Goal: Information Seeking & Learning: Find specific page/section

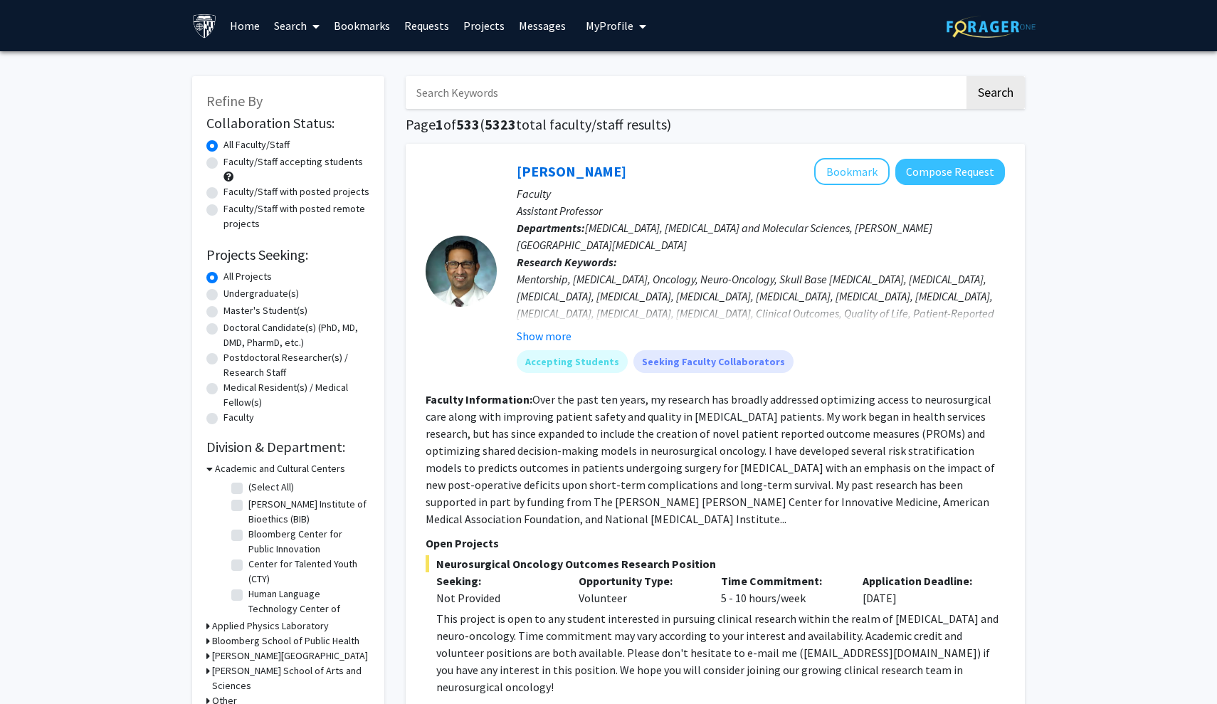
click at [254, 295] on label "Undergraduate(s)" at bounding box center [260, 293] width 75 height 15
click at [233, 295] on input "Undergraduate(s)" at bounding box center [227, 290] width 9 height 9
radio input "true"
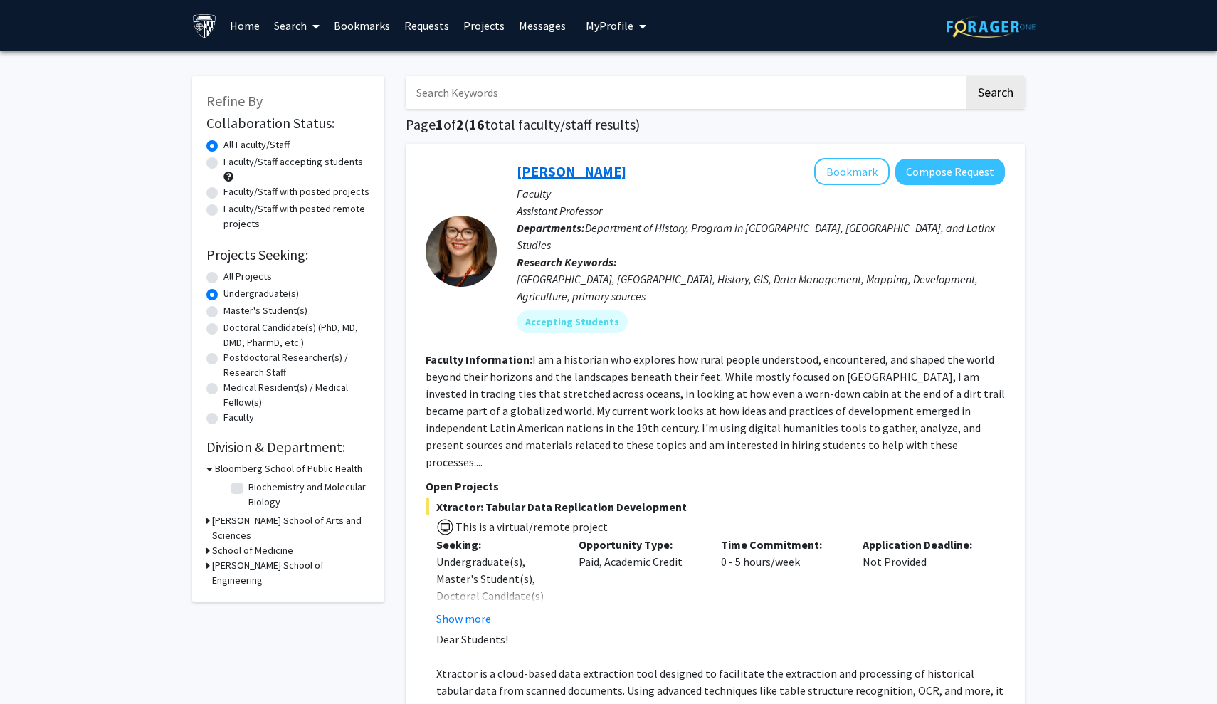
click at [574, 166] on link "Casey Lurtz" at bounding box center [572, 171] width 110 height 18
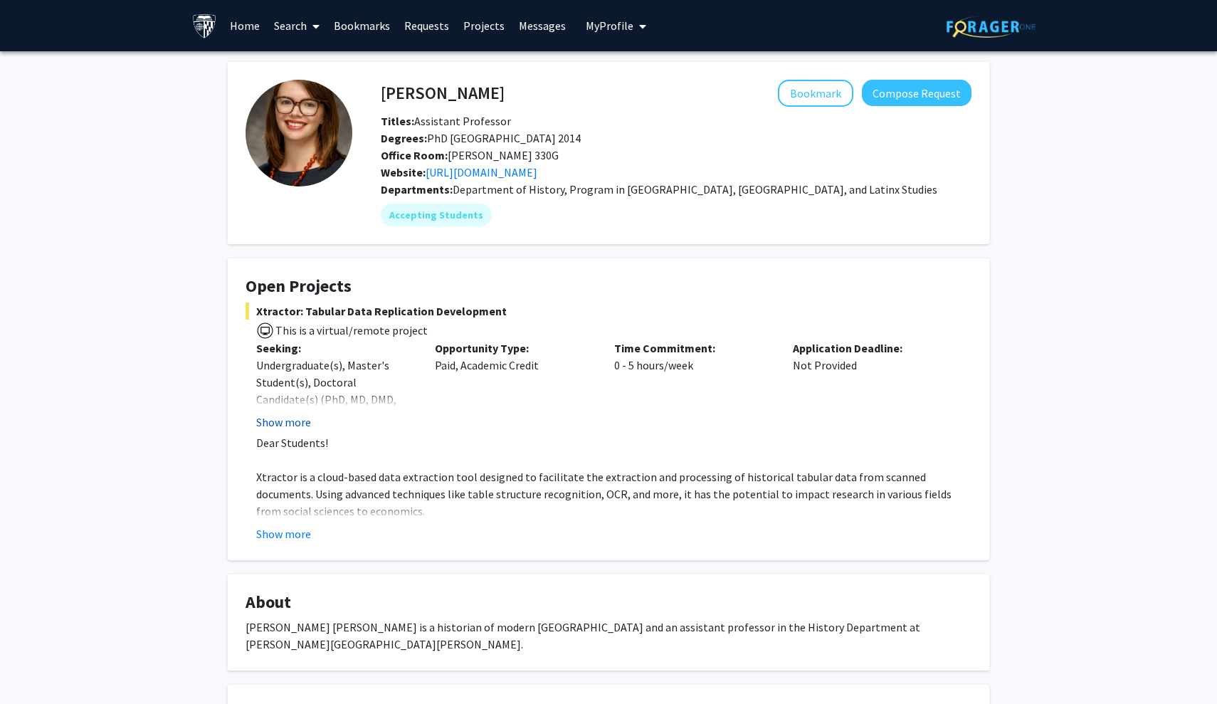
click at [289, 424] on button "Show more" at bounding box center [283, 422] width 55 height 17
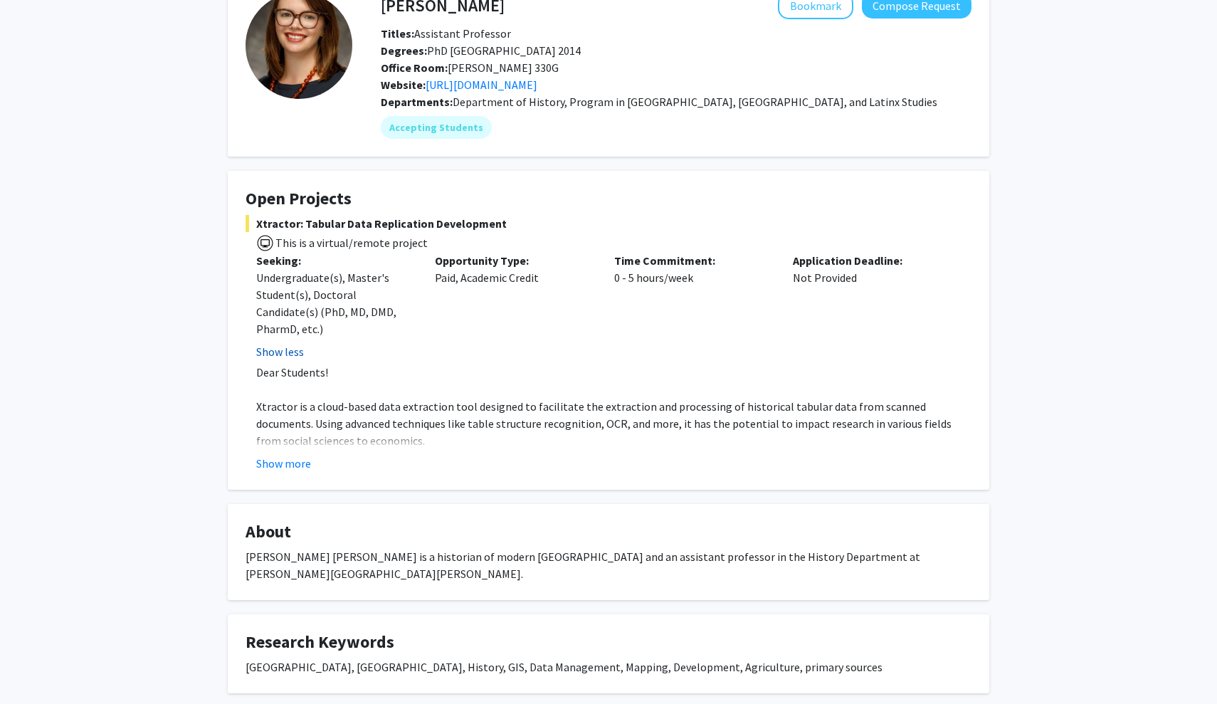
scroll to position [90, 0]
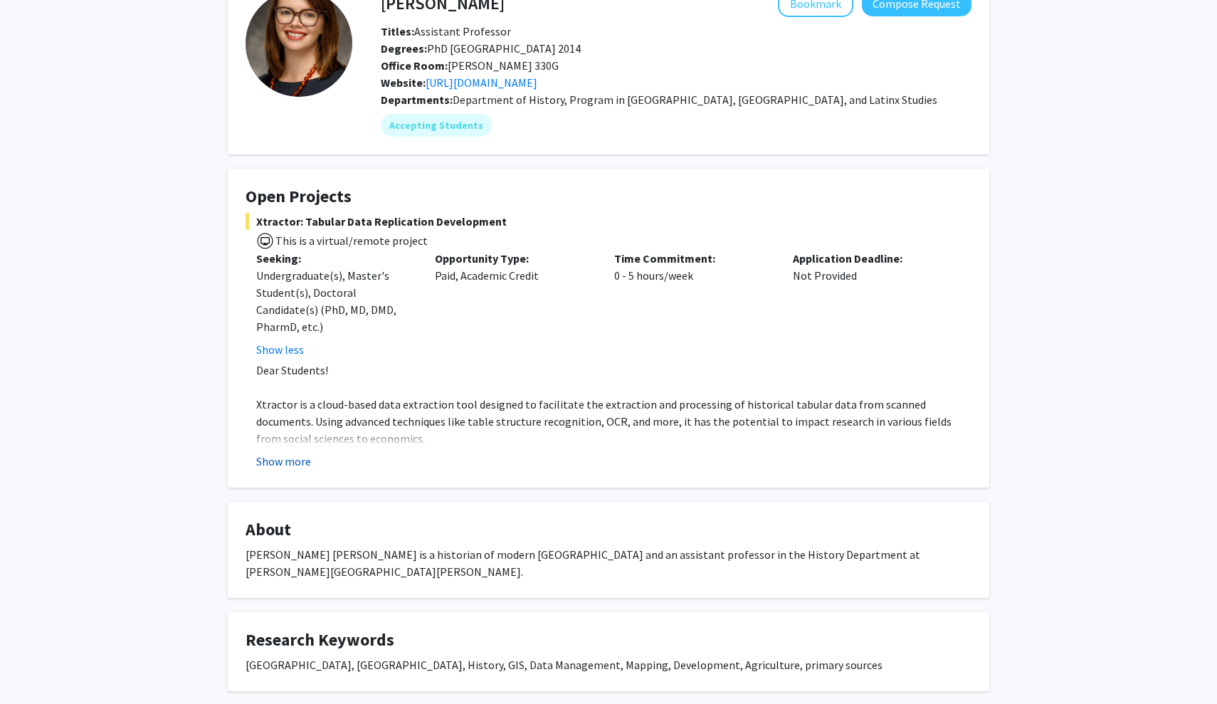
click at [289, 464] on button "Show more" at bounding box center [283, 461] width 55 height 17
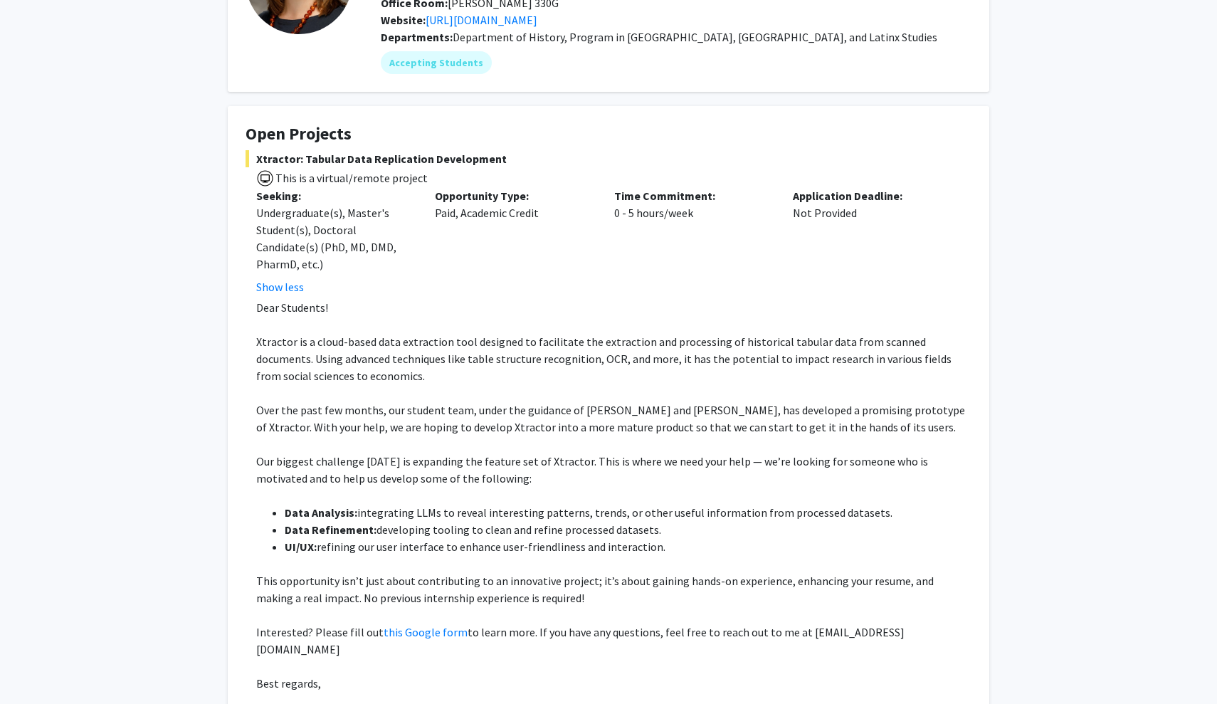
scroll to position [144, 0]
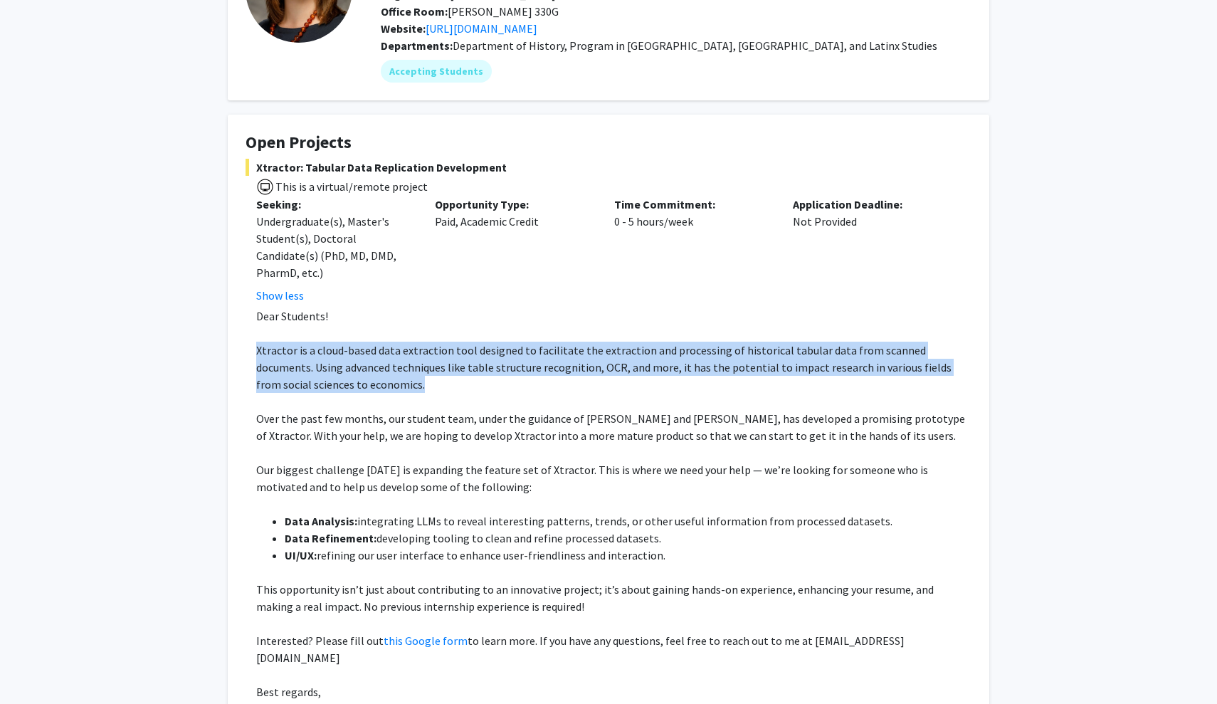
drag, startPoint x: 258, startPoint y: 349, endPoint x: 343, endPoint y: 381, distance: 91.5
click at [343, 381] on p "Xtractor is a cloud-based data extraction tool designed to facilitate the extra…" at bounding box center [613, 367] width 715 height 51
copy span "Xtractor is a cloud-based data extraction tool designed to facilitate the extra…"
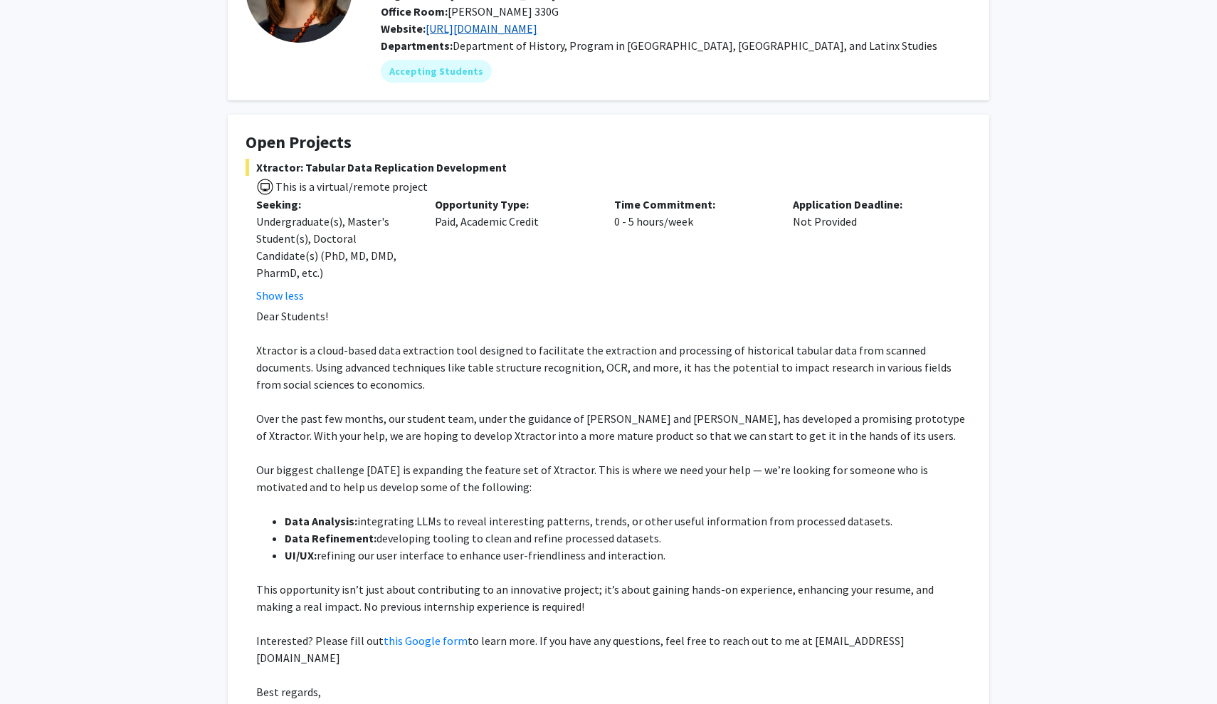
click at [484, 33] on link "https://caseylurtz.com" at bounding box center [482, 28] width 112 height 14
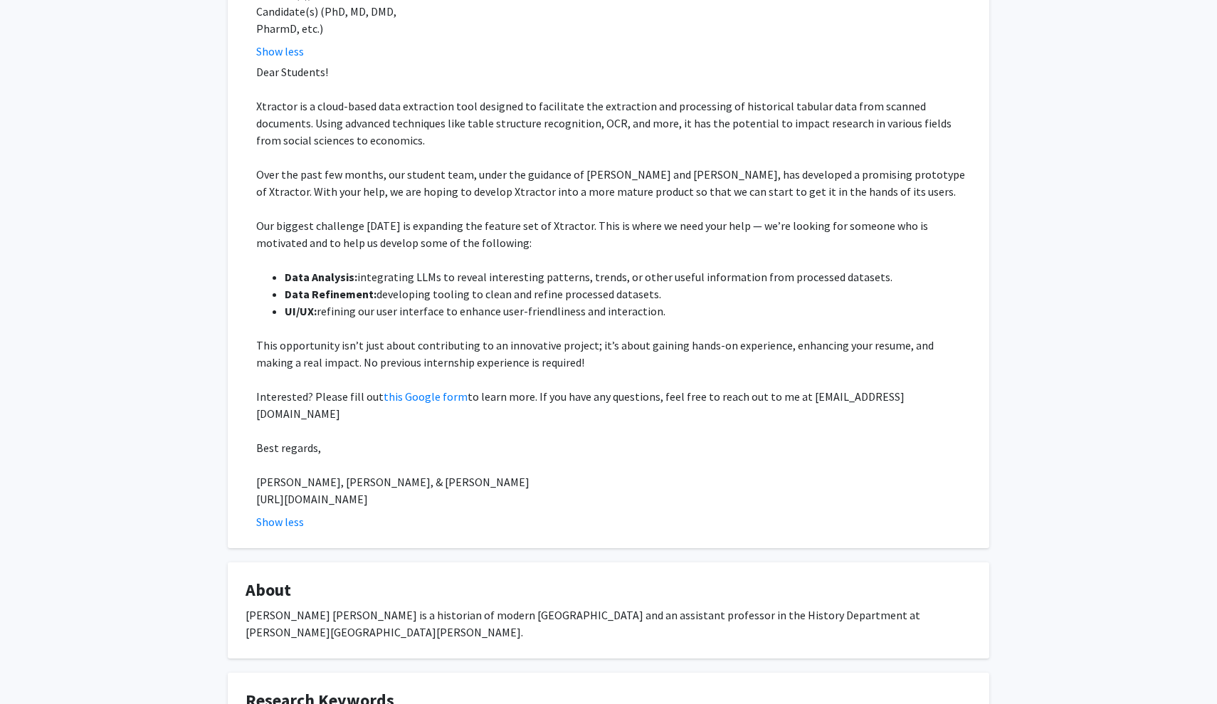
scroll to position [386, 0]
drag, startPoint x: 671, startPoint y: 181, endPoint x: 739, endPoint y: 182, distance: 68.3
click at [739, 182] on span "Over the past few months, our student team, under the guidance of [PERSON_NAME]…" at bounding box center [610, 184] width 709 height 31
copy span "Dr. Ali Maddoei"
click at [532, 275] on span "integrating LLMs to reveal interesting patterns, trends, or other useful inform…" at bounding box center [624, 278] width 535 height 14
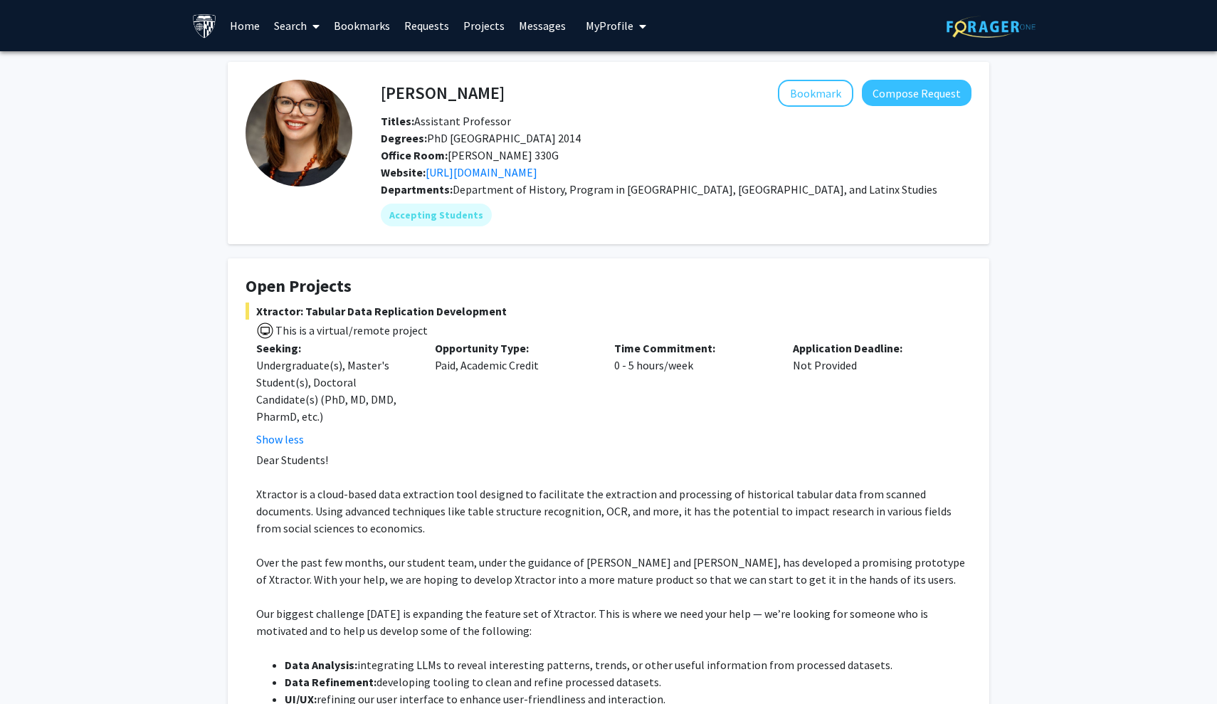
scroll to position [0, 0]
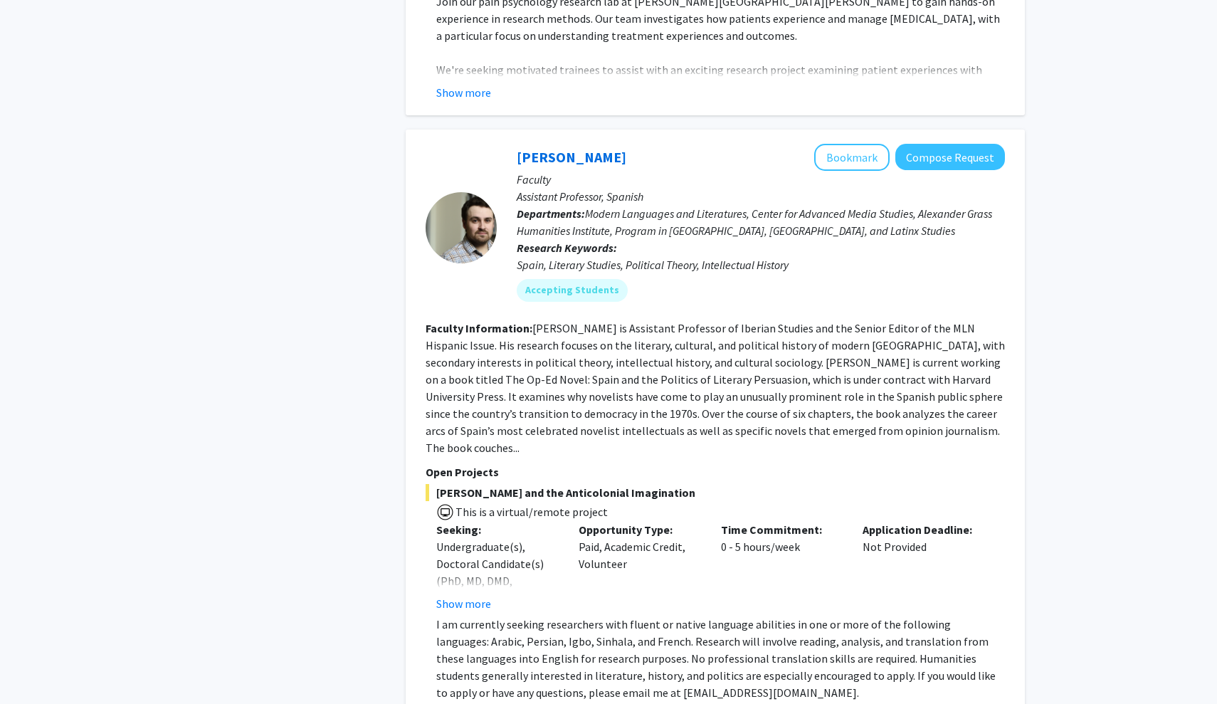
scroll to position [3042, 0]
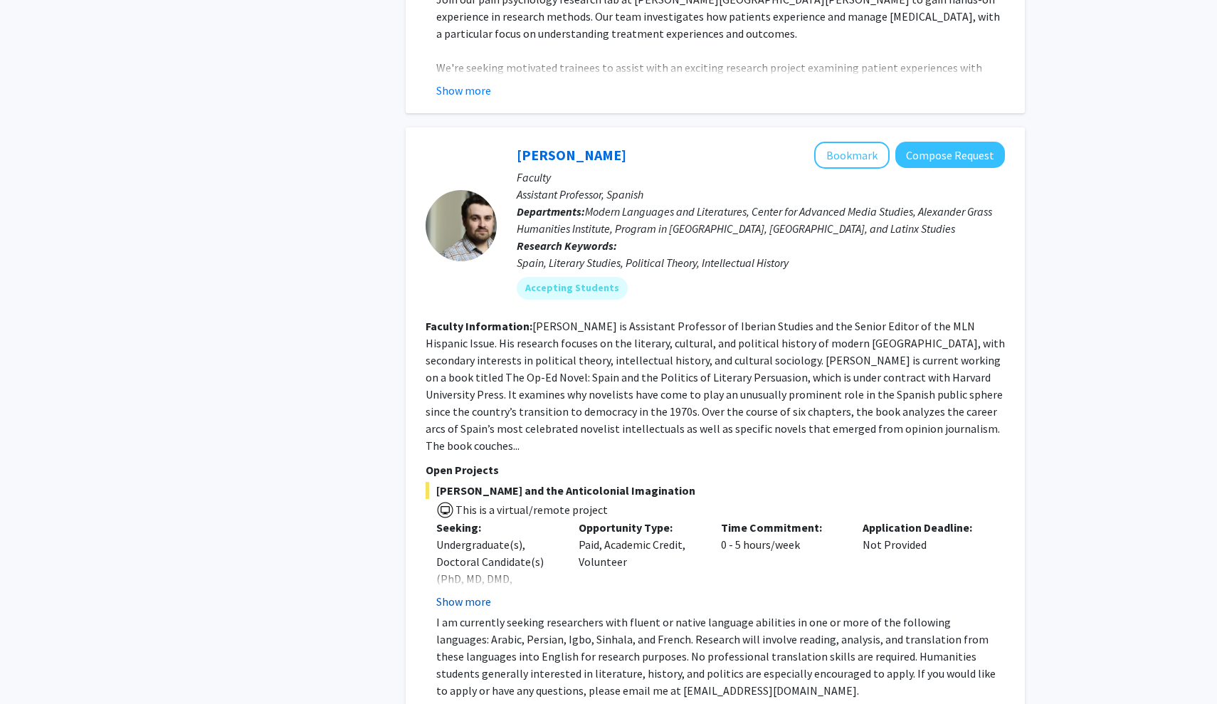
click at [451, 593] on button "Show more" at bounding box center [463, 601] width 55 height 17
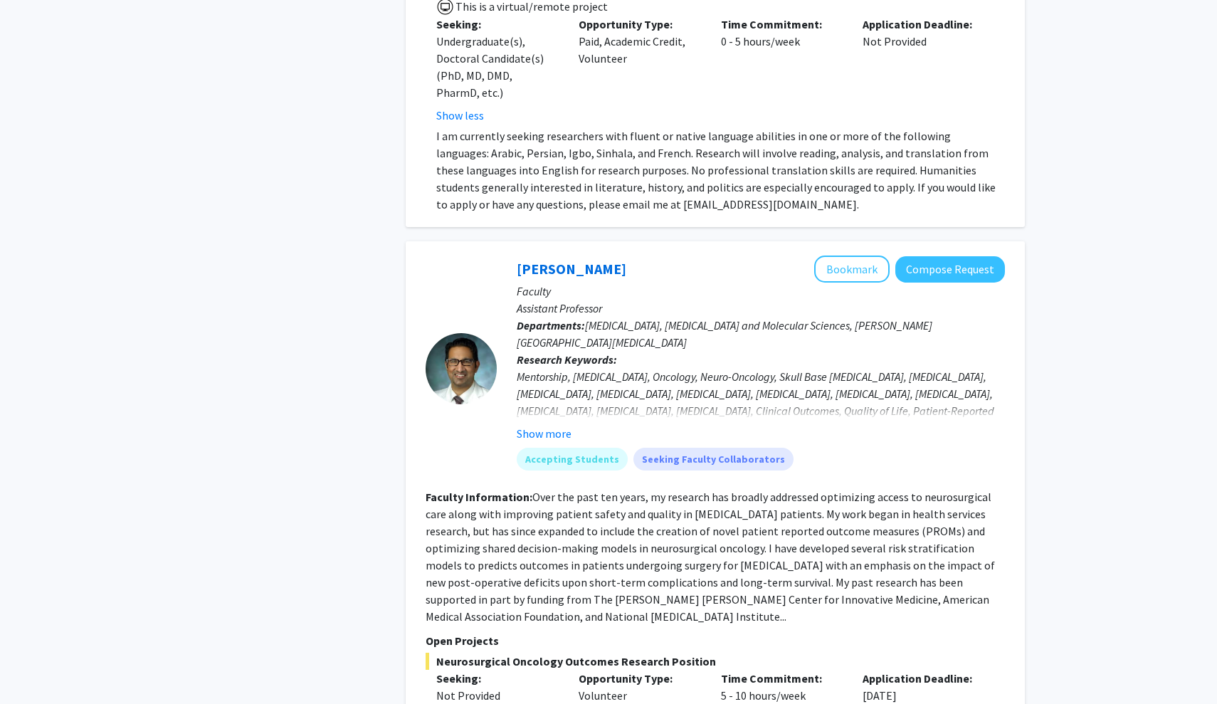
scroll to position [3559, 0]
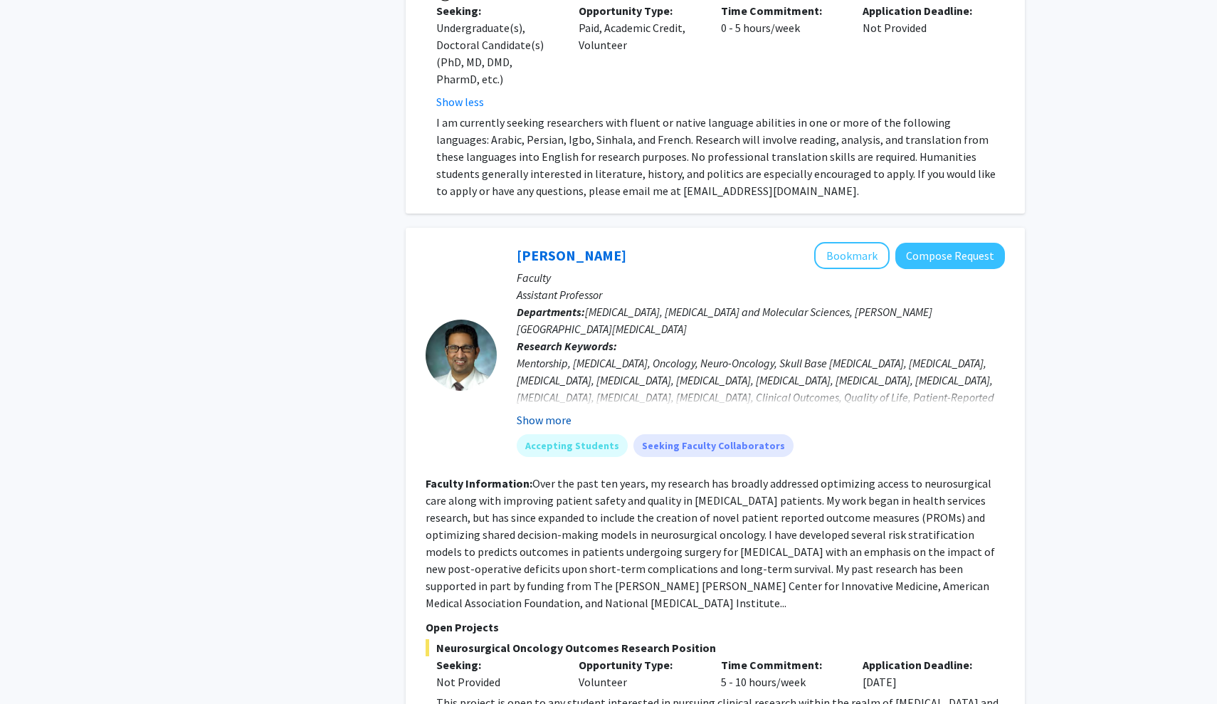
click at [557, 411] on button "Show more" at bounding box center [544, 419] width 55 height 17
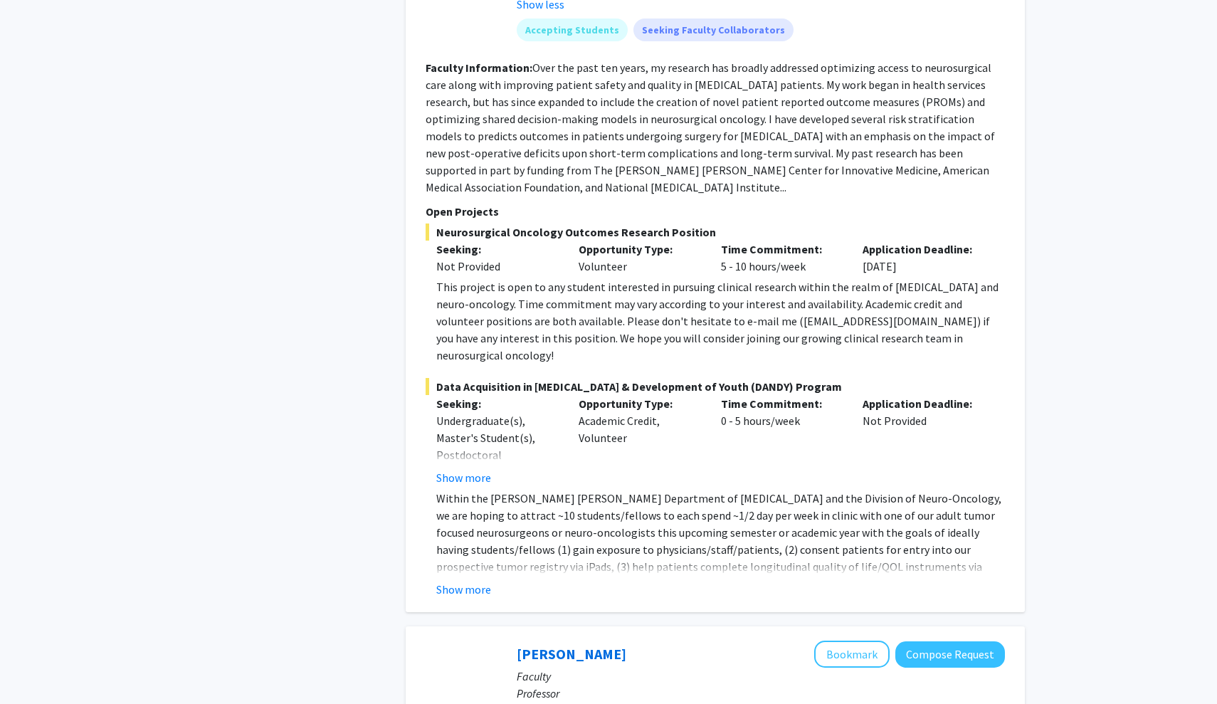
scroll to position [4027, 0]
click at [446, 579] on button "Show more" at bounding box center [463, 587] width 55 height 17
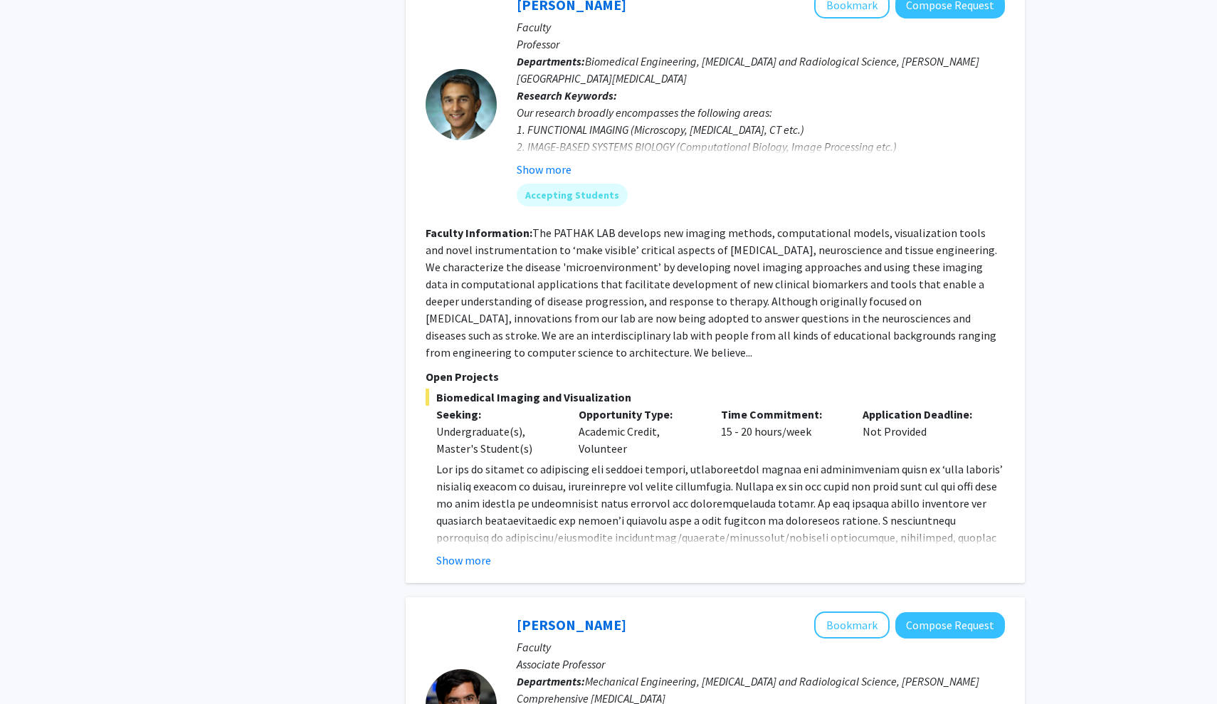
scroll to position [4848, 0]
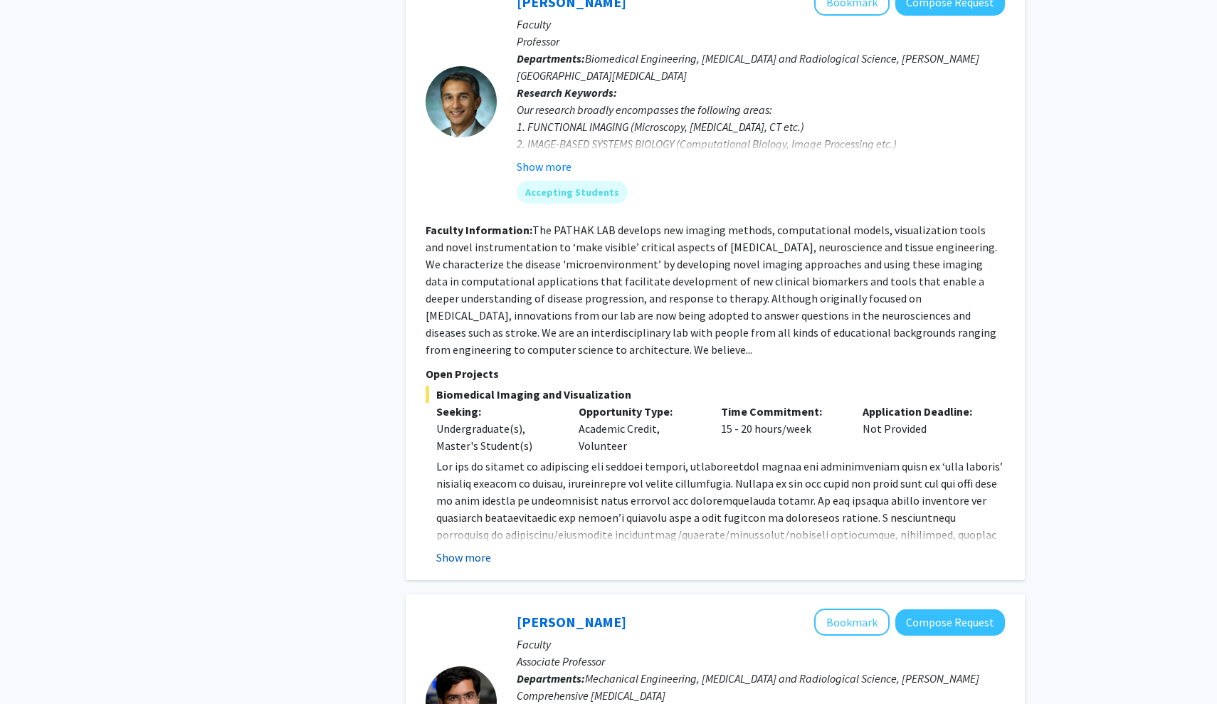
click at [464, 549] on button "Show more" at bounding box center [463, 557] width 55 height 17
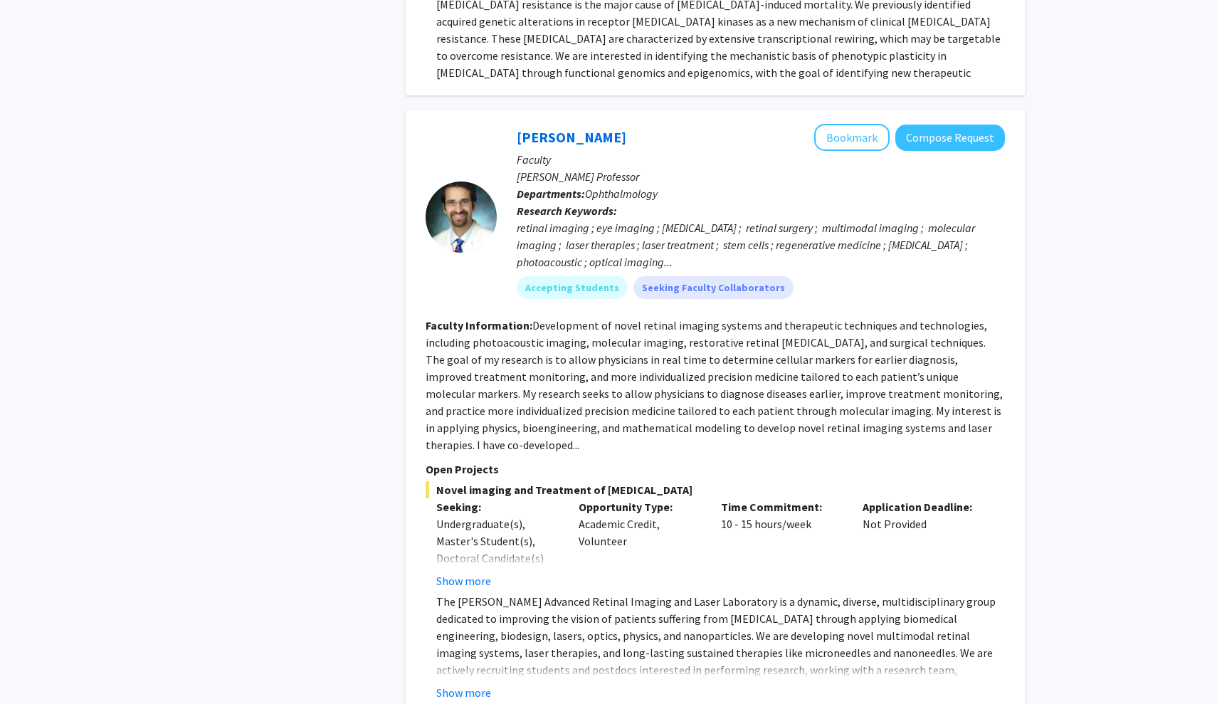
scroll to position [6755, 0]
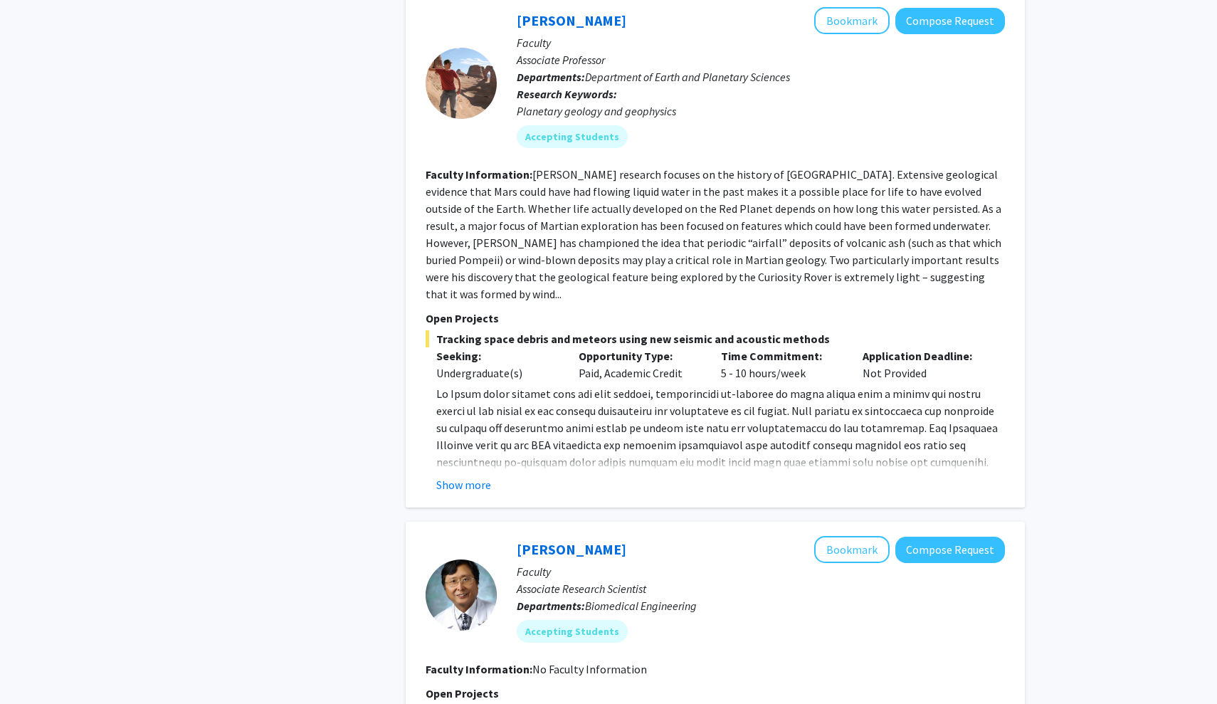
scroll to position [652, 0]
click at [474, 475] on button "Show more" at bounding box center [463, 483] width 55 height 17
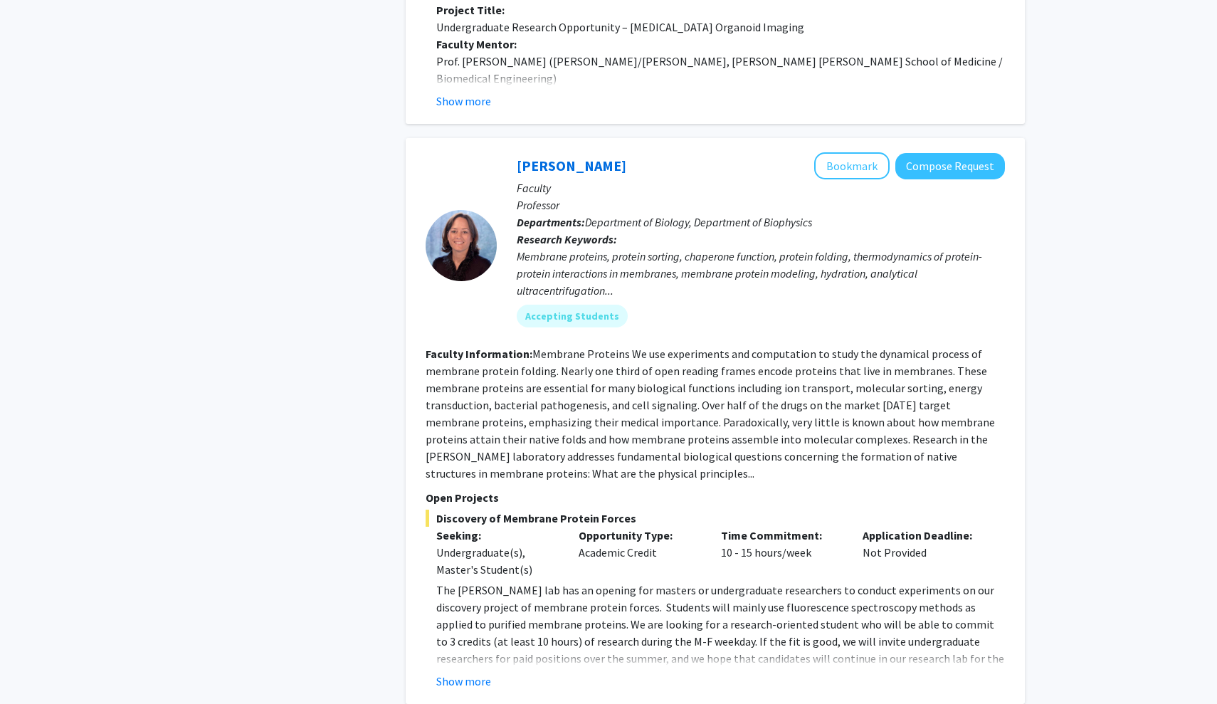
scroll to position [1531, 0]
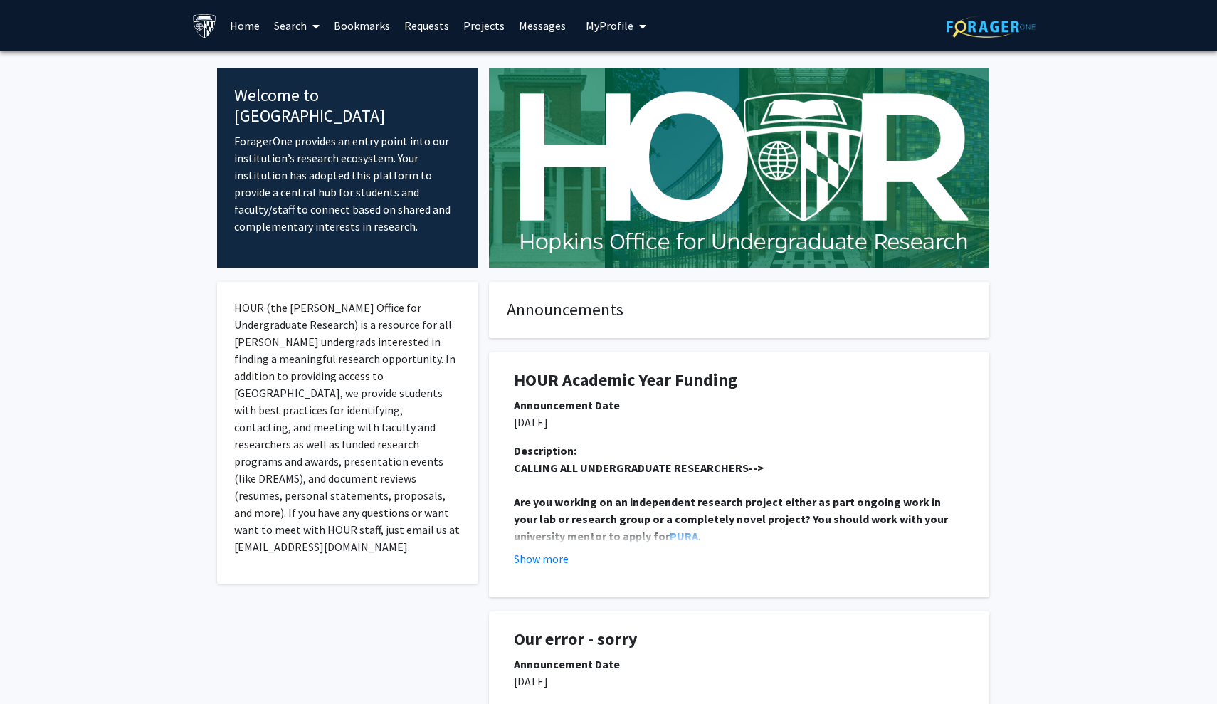
click at [253, 34] on link "Home" at bounding box center [245, 26] width 44 height 50
click at [251, 26] on link "Home" at bounding box center [245, 26] width 44 height 50
click at [286, 27] on link "Search" at bounding box center [297, 26] width 60 height 50
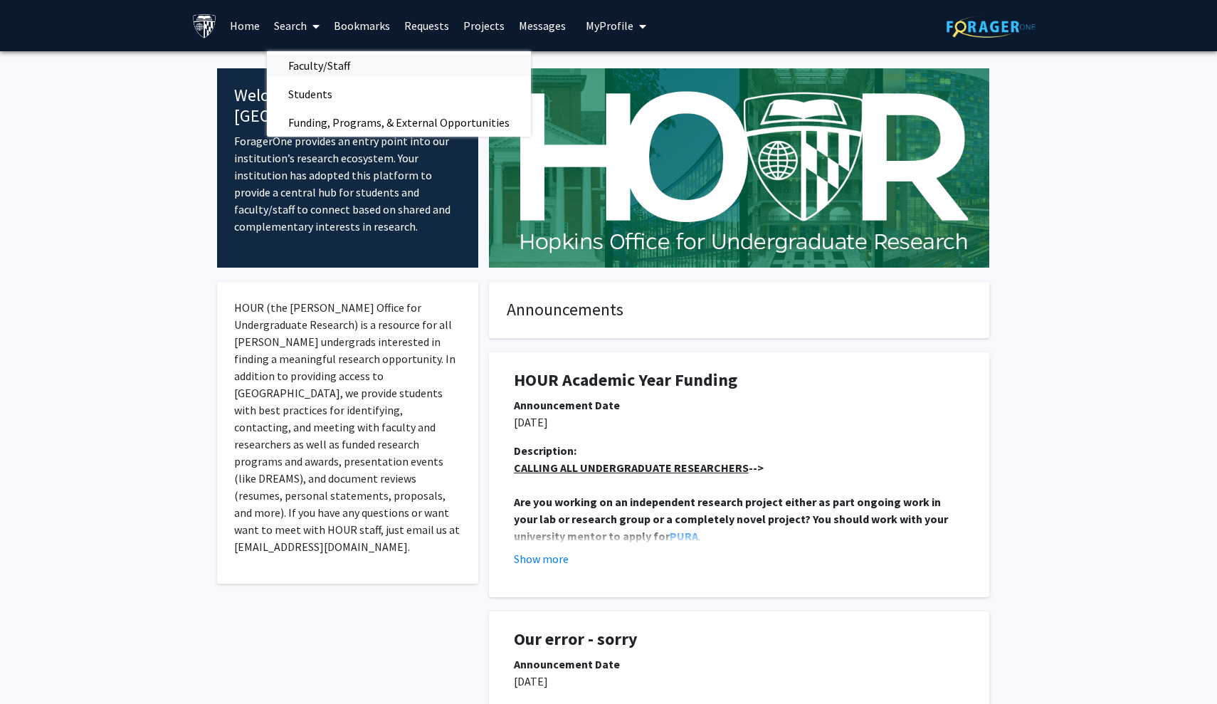
click at [320, 71] on span "Faculty/Staff" at bounding box center [319, 65] width 105 height 28
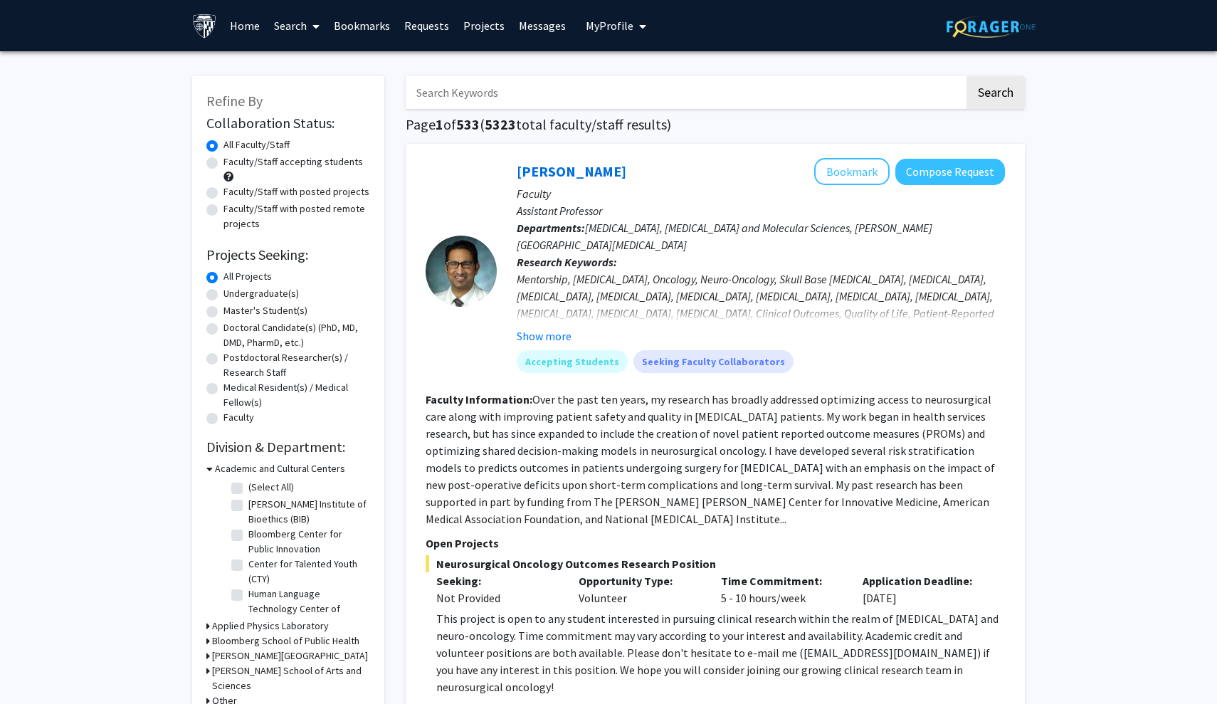
click at [480, 93] on input "Search Keywords" at bounding box center [685, 92] width 559 height 33
click at [995, 95] on button "Search" at bounding box center [996, 92] width 58 height 33
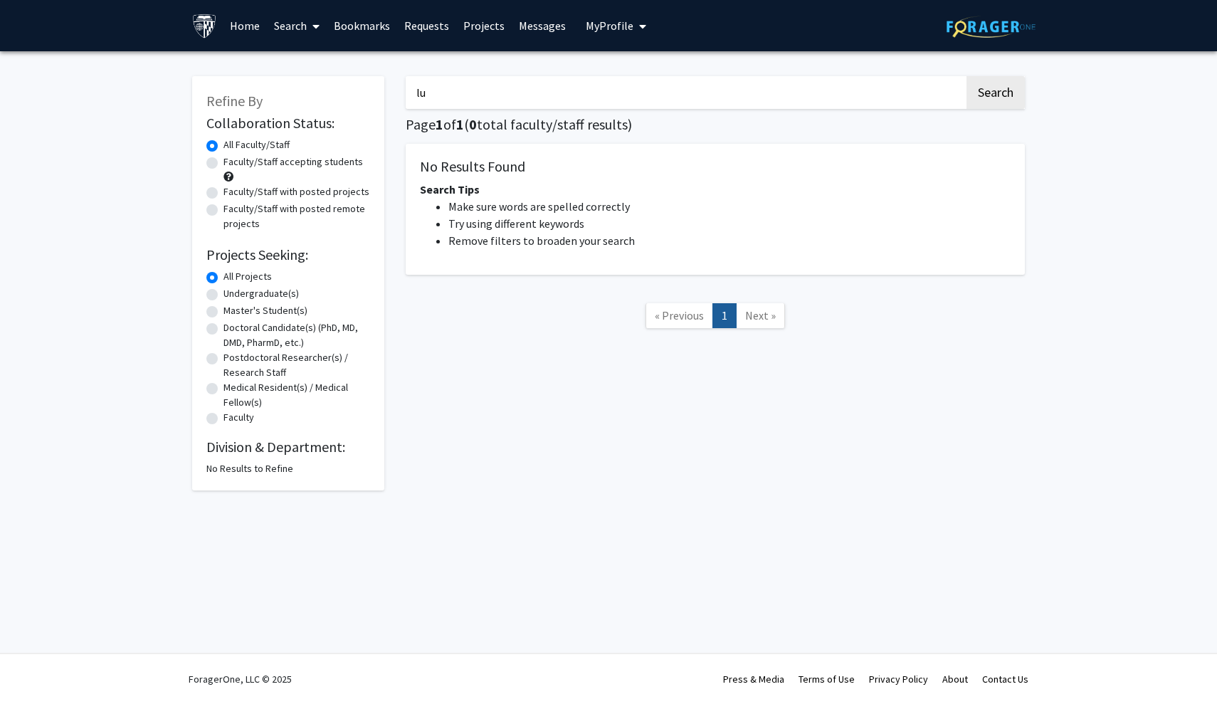
type input "l"
click at [223, 295] on label "Undergraduate(s)" at bounding box center [260, 293] width 75 height 15
click at [223, 295] on input "Undergraduate(s)" at bounding box center [227, 290] width 9 height 9
radio input "true"
click at [466, 359] on div "Search Page 1 of 1 ( 0 total faculty/staff results) No Results Found Search Tip…" at bounding box center [715, 276] width 641 height 428
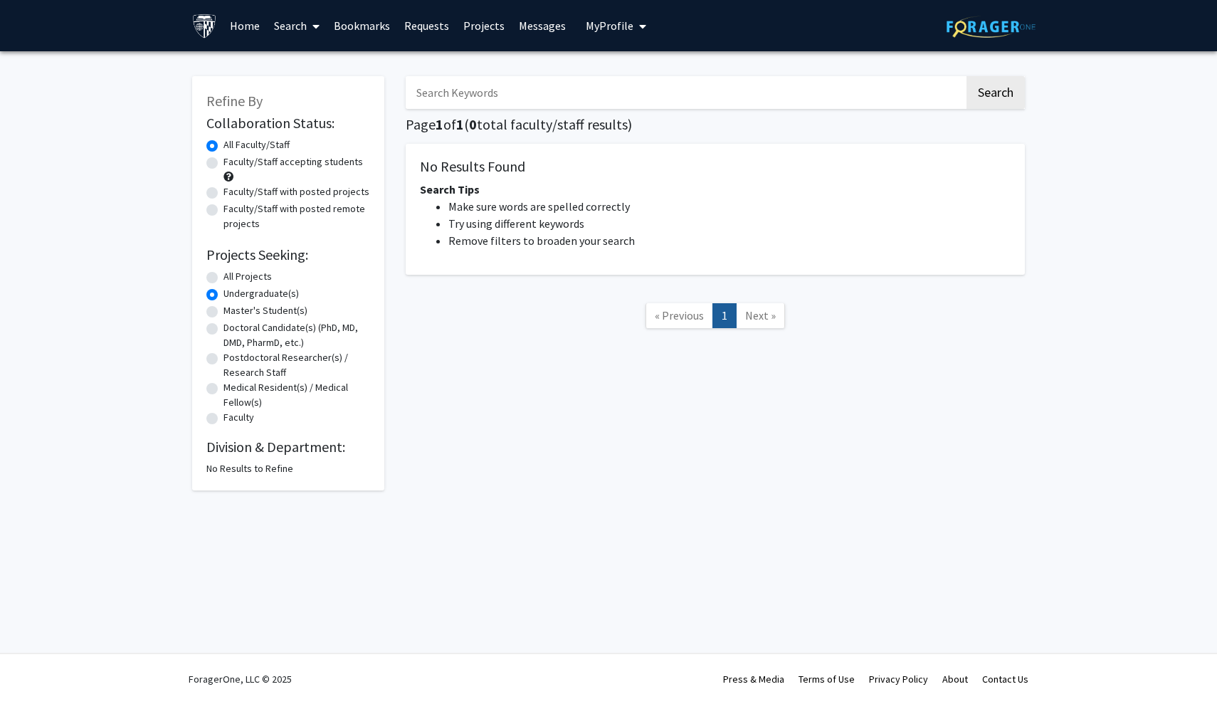
click at [477, 88] on input "Search Keywords" at bounding box center [685, 92] width 559 height 33
click at [240, 294] on label "Undergraduate(s)" at bounding box center [260, 293] width 75 height 15
click at [233, 294] on input "Undergraduate(s)" at bounding box center [227, 290] width 9 height 9
click at [756, 321] on span "Next »" at bounding box center [760, 315] width 31 height 14
click at [238, 244] on form "Collaboration Status: Collaboration Status All Faculty/Staff Collaboration Stat…" at bounding box center [288, 271] width 164 height 312
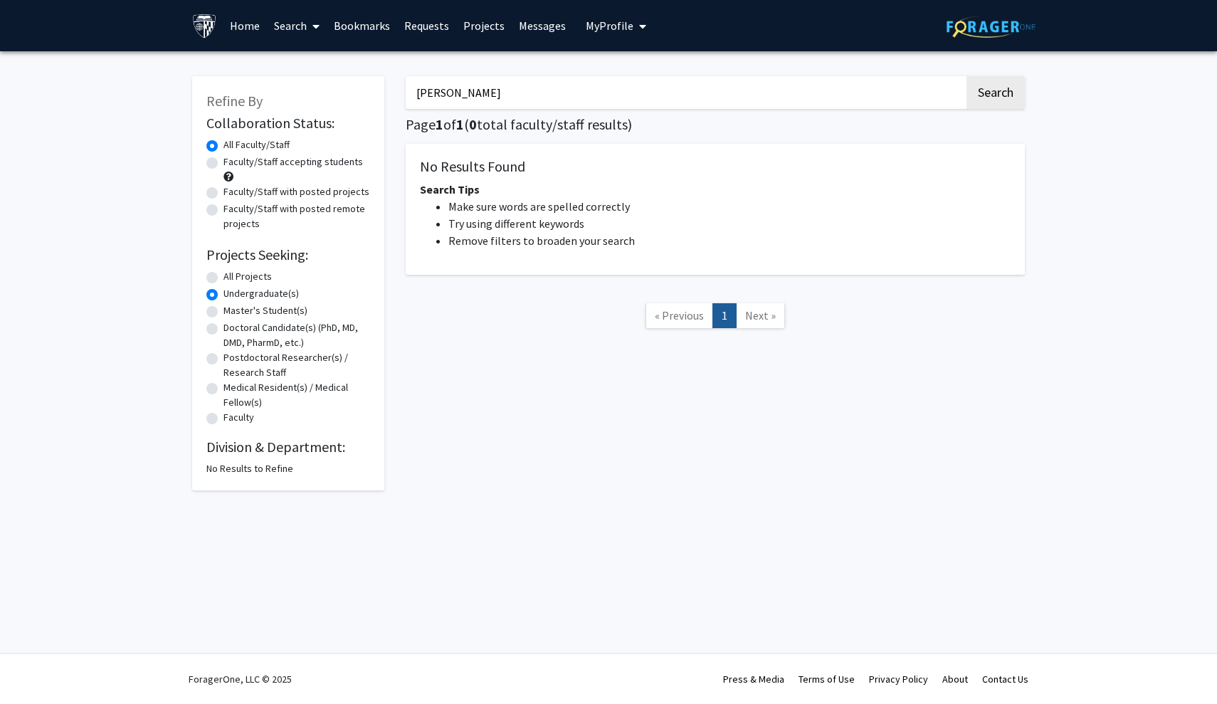
click at [228, 225] on label "Faculty/Staff with posted remote projects" at bounding box center [296, 216] width 147 height 30
click at [228, 211] on input "Faculty/Staff with posted remote projects" at bounding box center [227, 205] width 9 height 9
radio input "true"
click at [223, 192] on label "Faculty/Staff with posted projects" at bounding box center [296, 191] width 146 height 15
click at [223, 192] on input "Faculty/Staff with posted projects" at bounding box center [227, 188] width 9 height 9
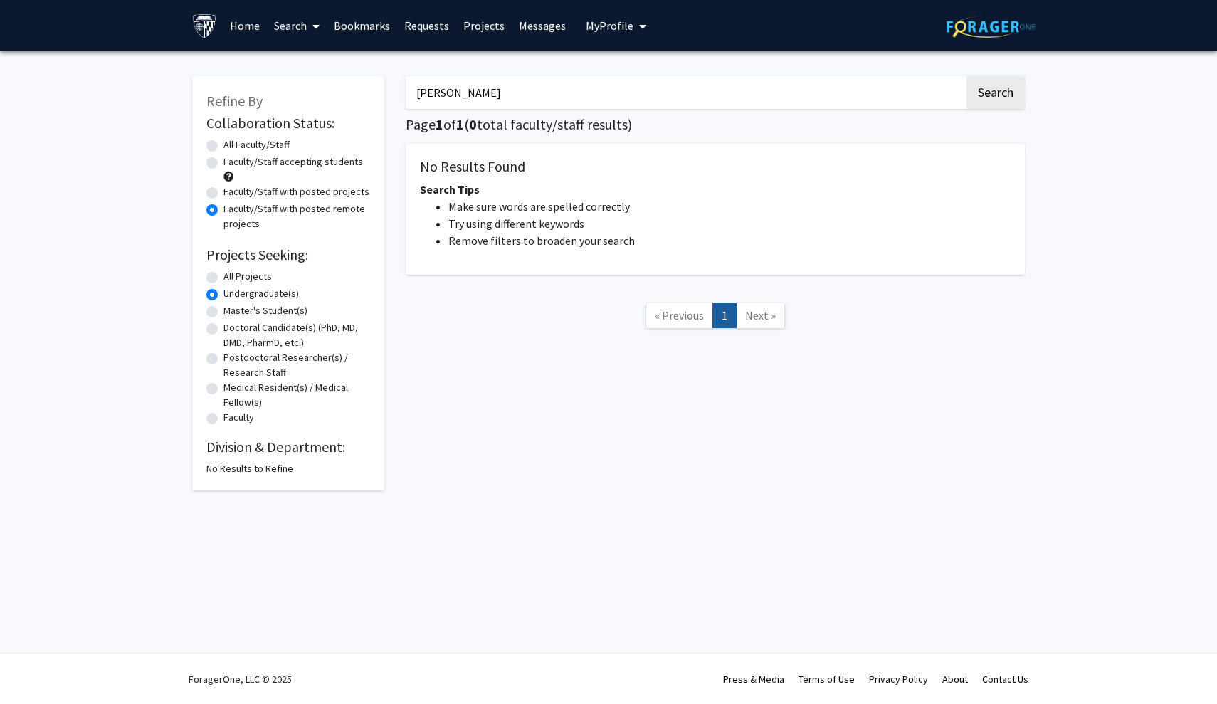
radio input "true"
click at [223, 165] on label "Faculty/Staff accepting students" at bounding box center [292, 161] width 139 height 15
click at [223, 164] on input "Faculty/Staff accepting students" at bounding box center [227, 158] width 9 height 9
radio input "true"
click at [206, 135] on form "Collaboration Status: Collaboration Status All Faculty/Staff Collaboration Stat…" at bounding box center [288, 271] width 164 height 312
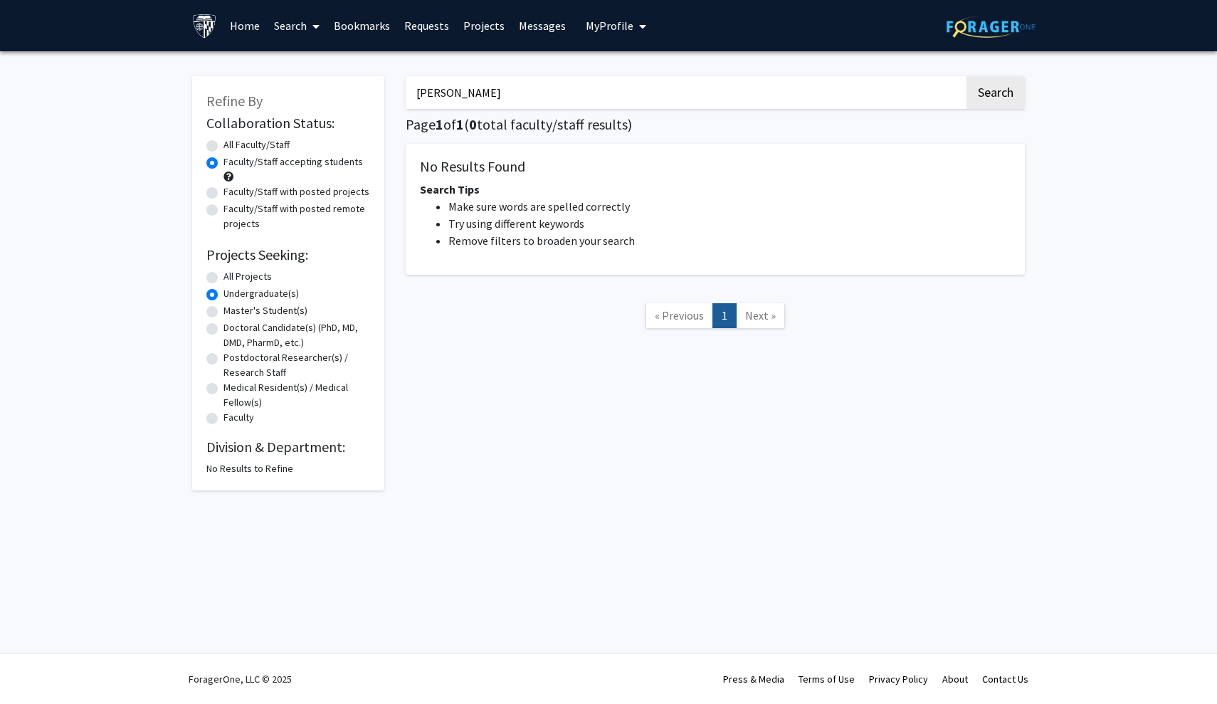
click at [223, 146] on label "All Faculty/Staff" at bounding box center [256, 144] width 66 height 15
click at [223, 146] on input "All Faculty/Staff" at bounding box center [227, 141] width 9 height 9
radio input "true"
click at [219, 303] on div "Undergraduate(s)" at bounding box center [288, 294] width 164 height 17
click at [219, 313] on div "Master's Student(s)" at bounding box center [288, 311] width 164 height 17
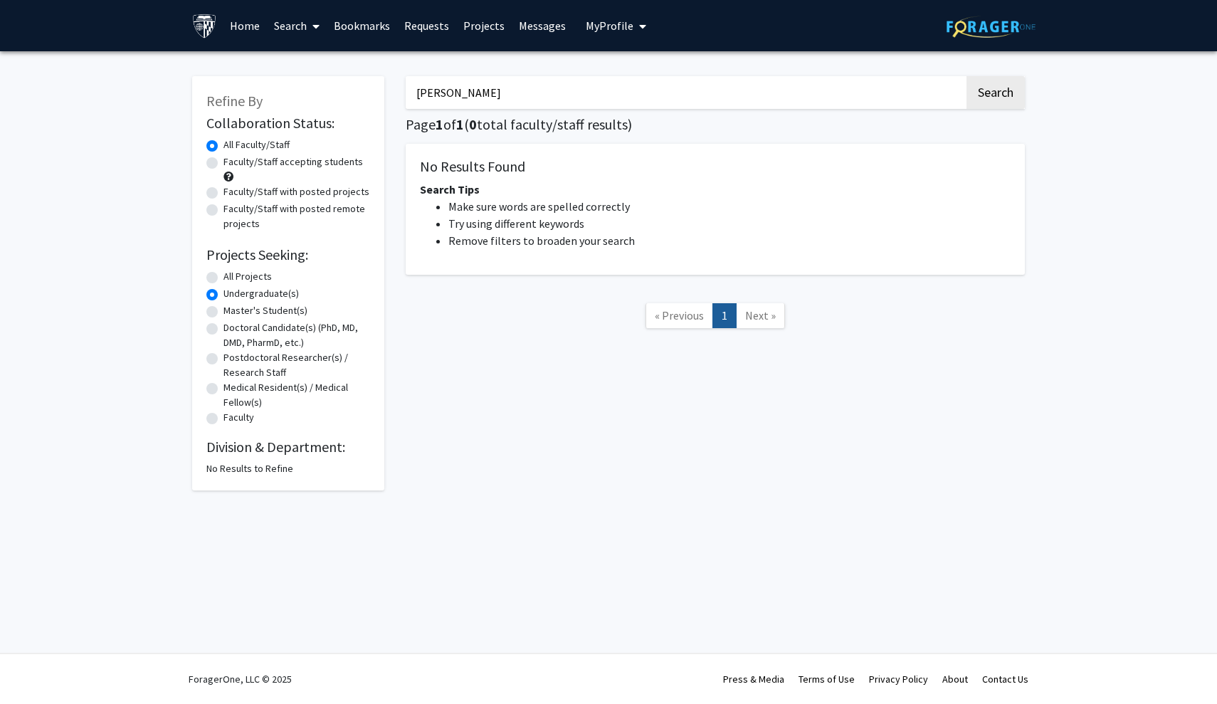
click at [223, 314] on label "Master's Student(s)" at bounding box center [265, 310] width 84 height 15
click at [223, 312] on input "Master's Student(s)" at bounding box center [227, 307] width 9 height 9
radio input "true"
click at [223, 330] on label "Doctoral Candidate(s) (PhD, MD, DMD, PharmD, etc.)" at bounding box center [296, 335] width 147 height 30
click at [223, 330] on input "Doctoral Candidate(s) (PhD, MD, DMD, PharmD, etc.)" at bounding box center [227, 324] width 9 height 9
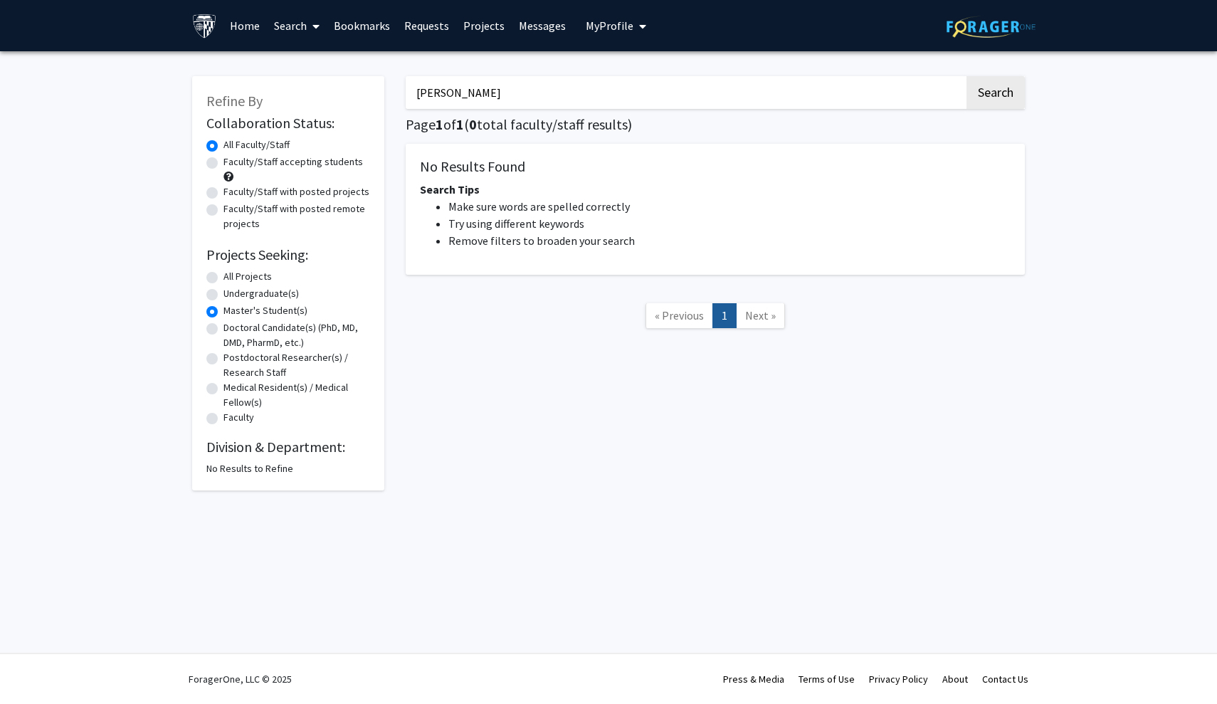
radio input "true"
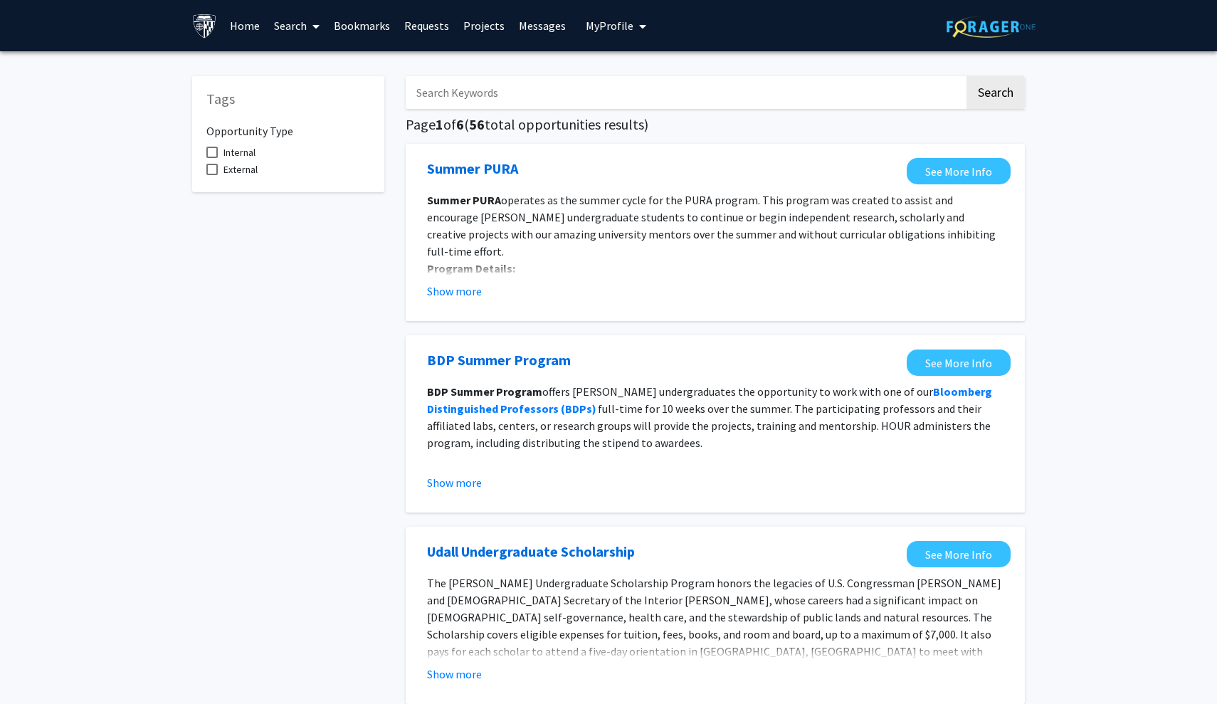
scroll to position [6, 0]
